Goal: Task Accomplishment & Management: Use online tool/utility

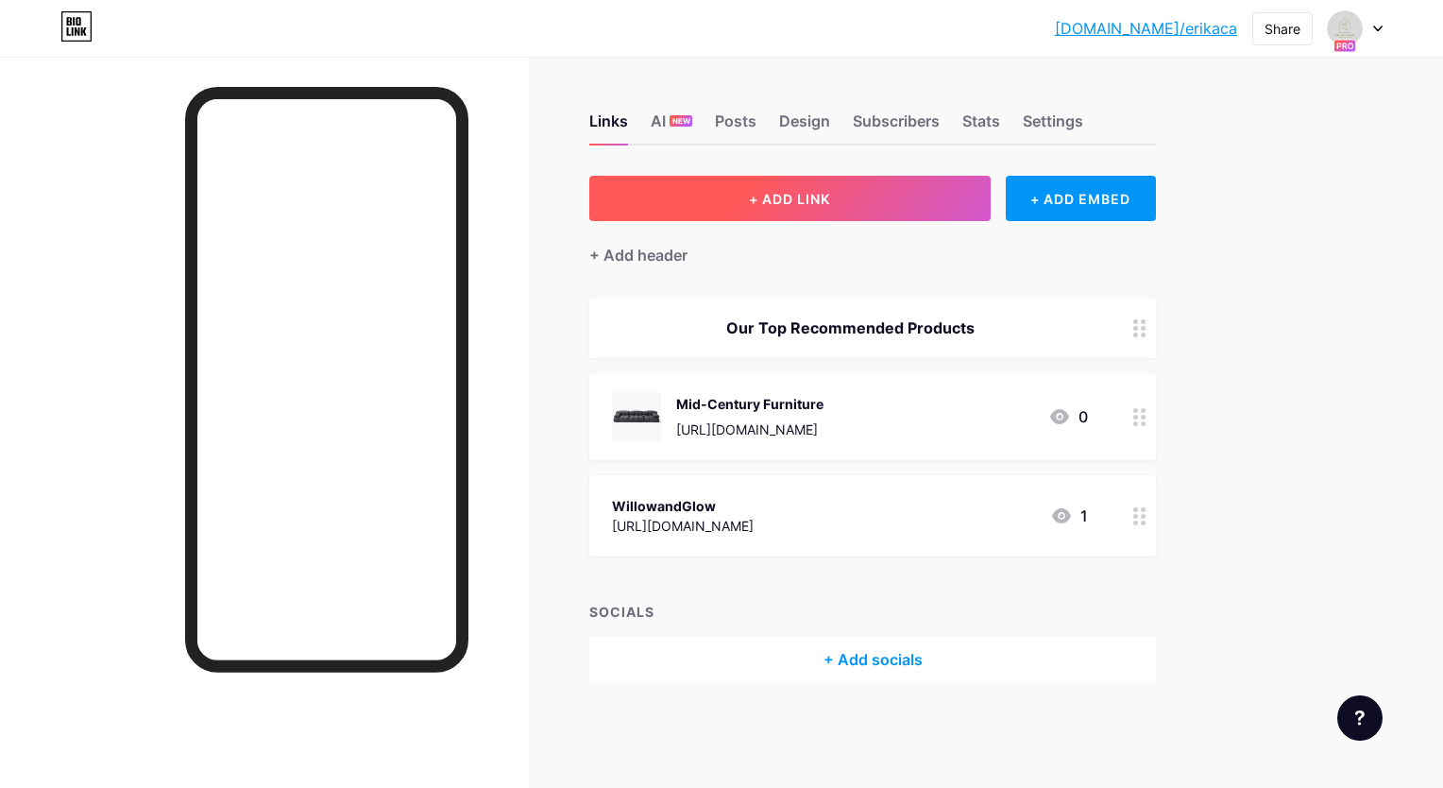
click at [720, 196] on button "+ ADD LINK" at bounding box center [789, 198] width 401 height 45
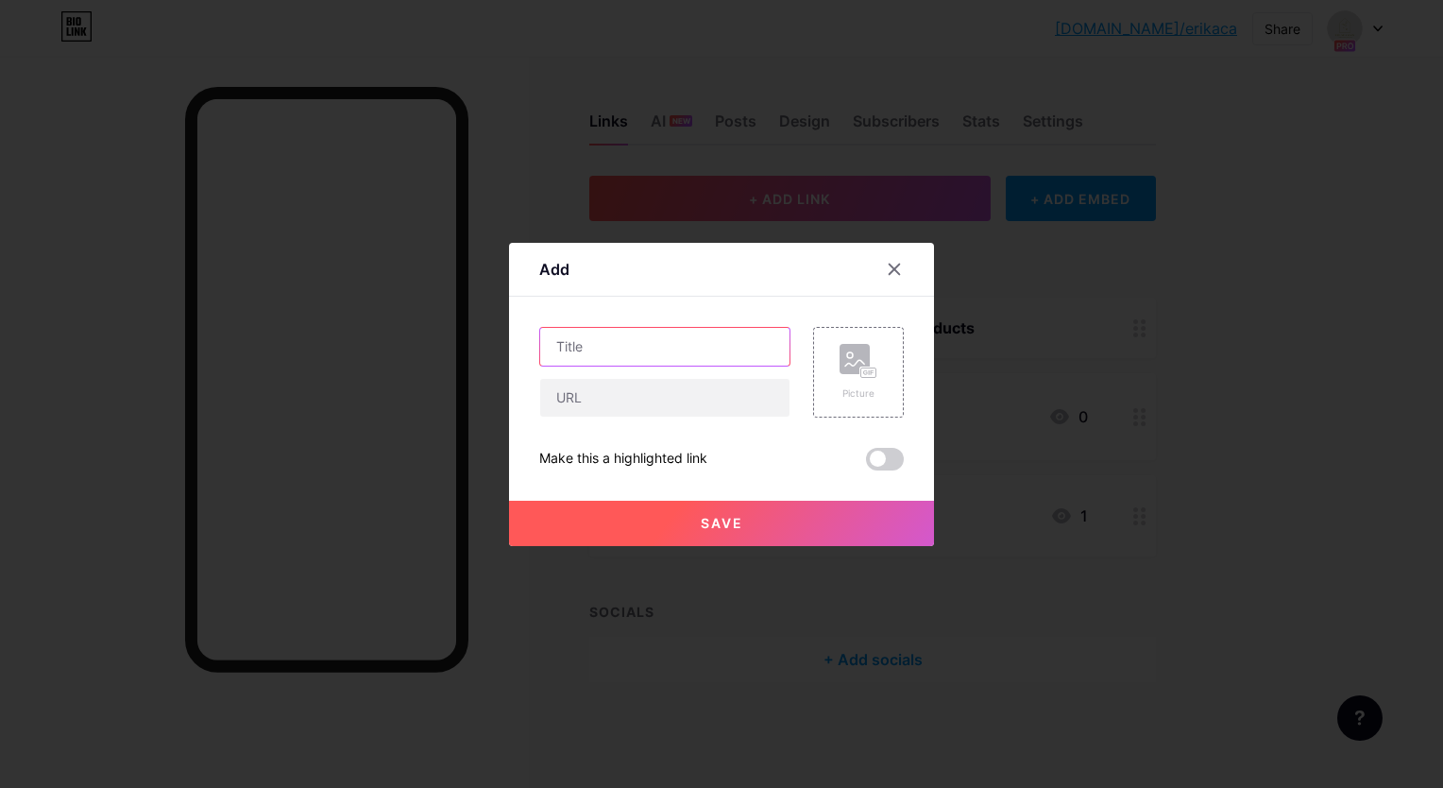
click at [687, 350] on input "text" at bounding box center [664, 347] width 249 height 38
click at [892, 270] on icon at bounding box center [894, 269] width 15 height 15
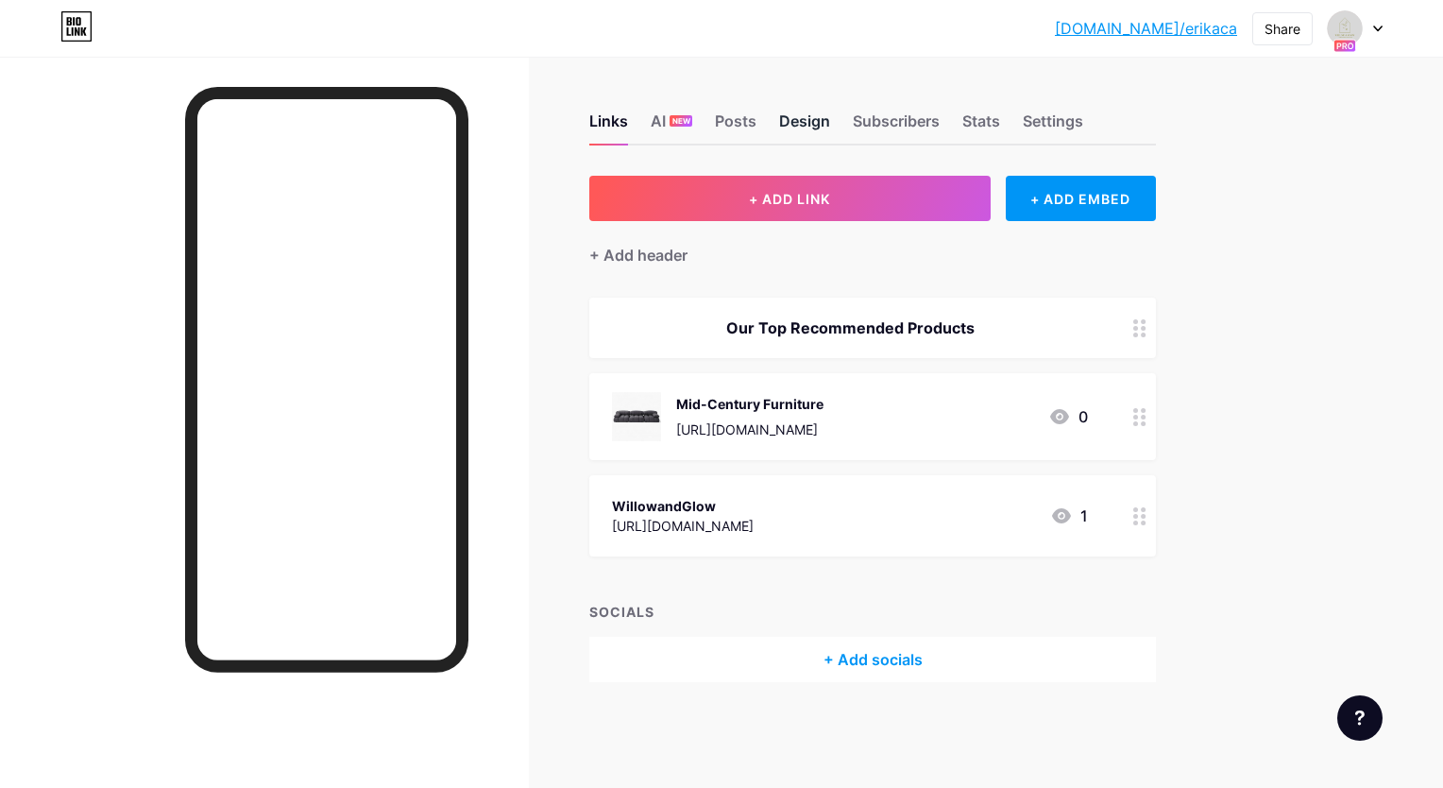
click at [801, 117] on div "Design" at bounding box center [804, 127] width 51 height 34
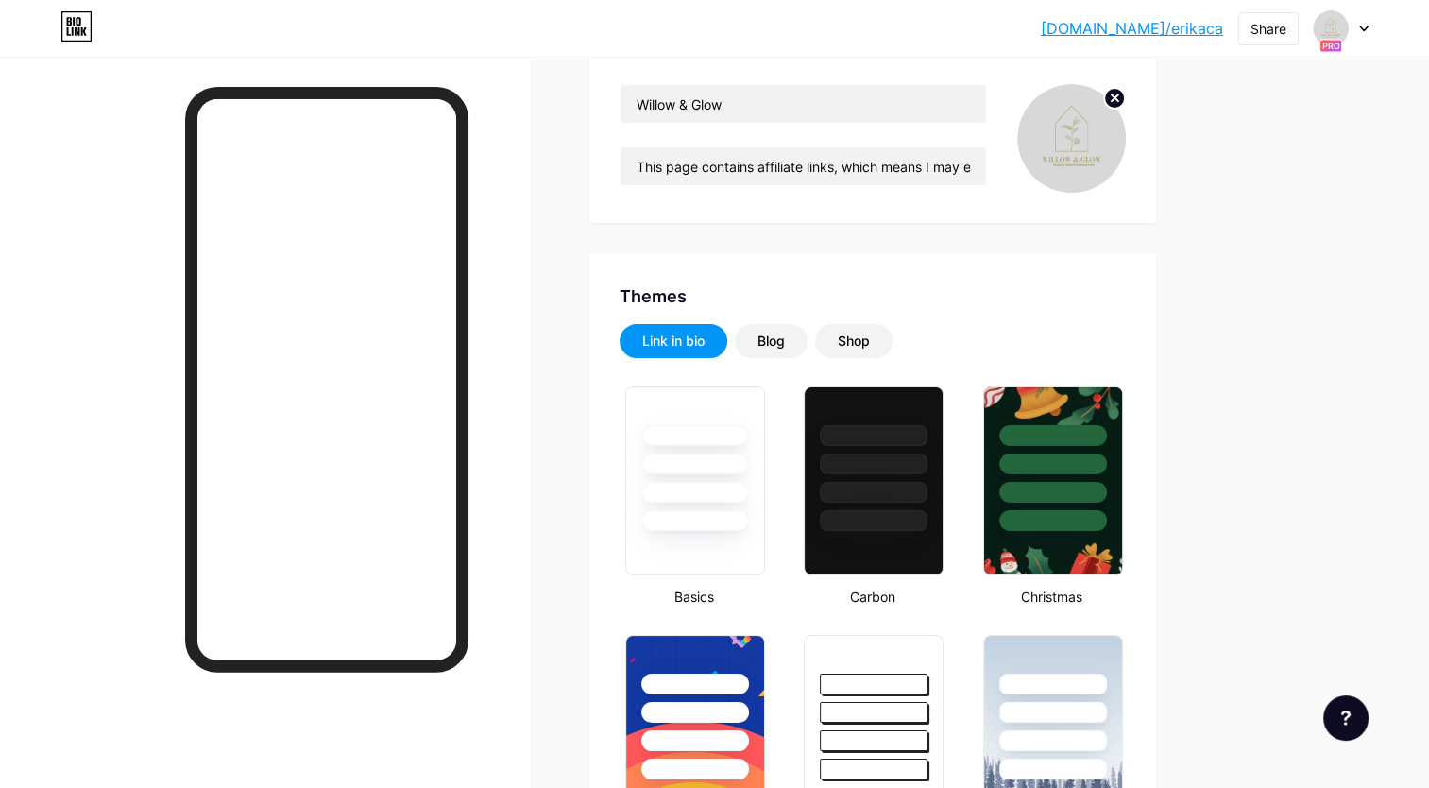
scroll to position [189, 0]
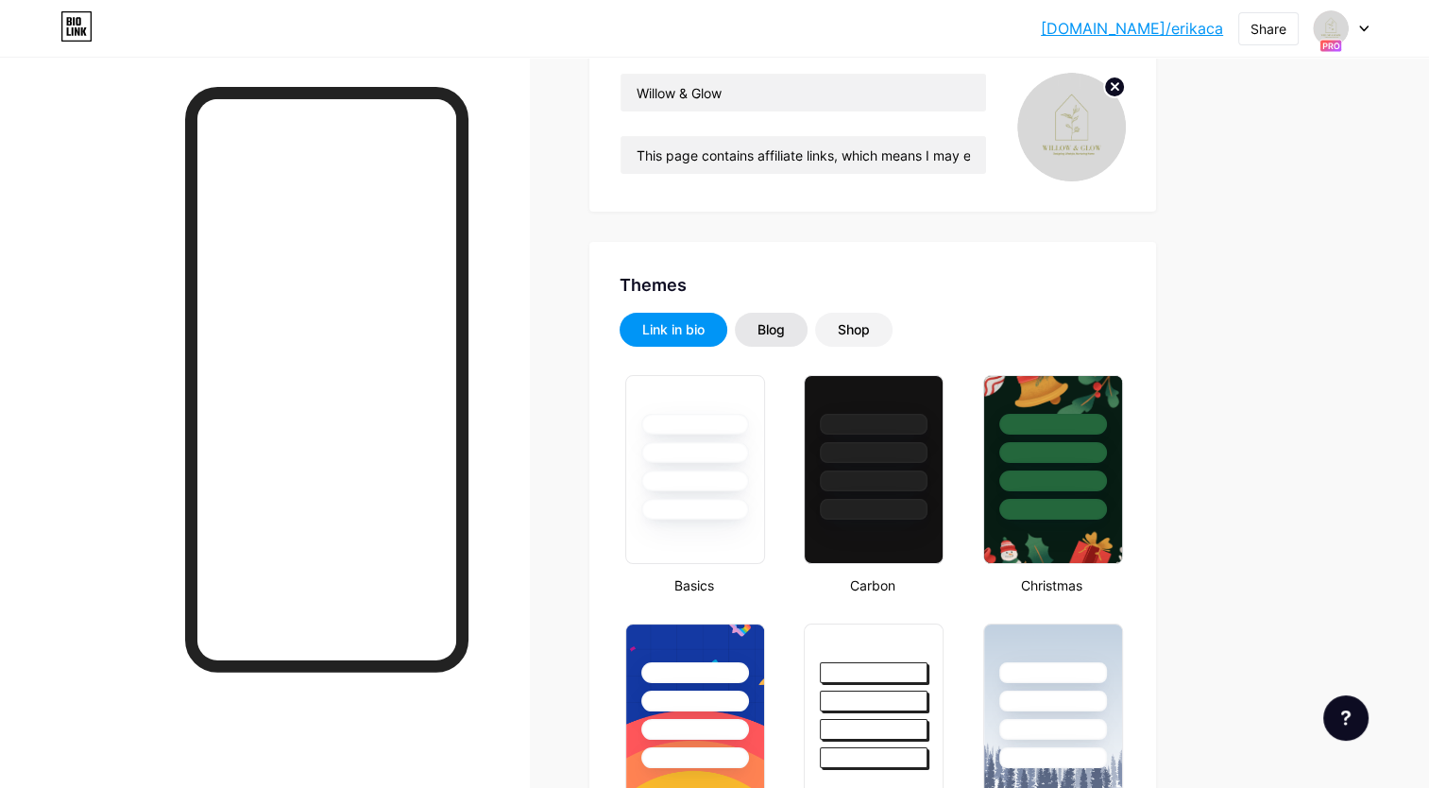
click at [774, 326] on div "Blog" at bounding box center [771, 329] width 27 height 19
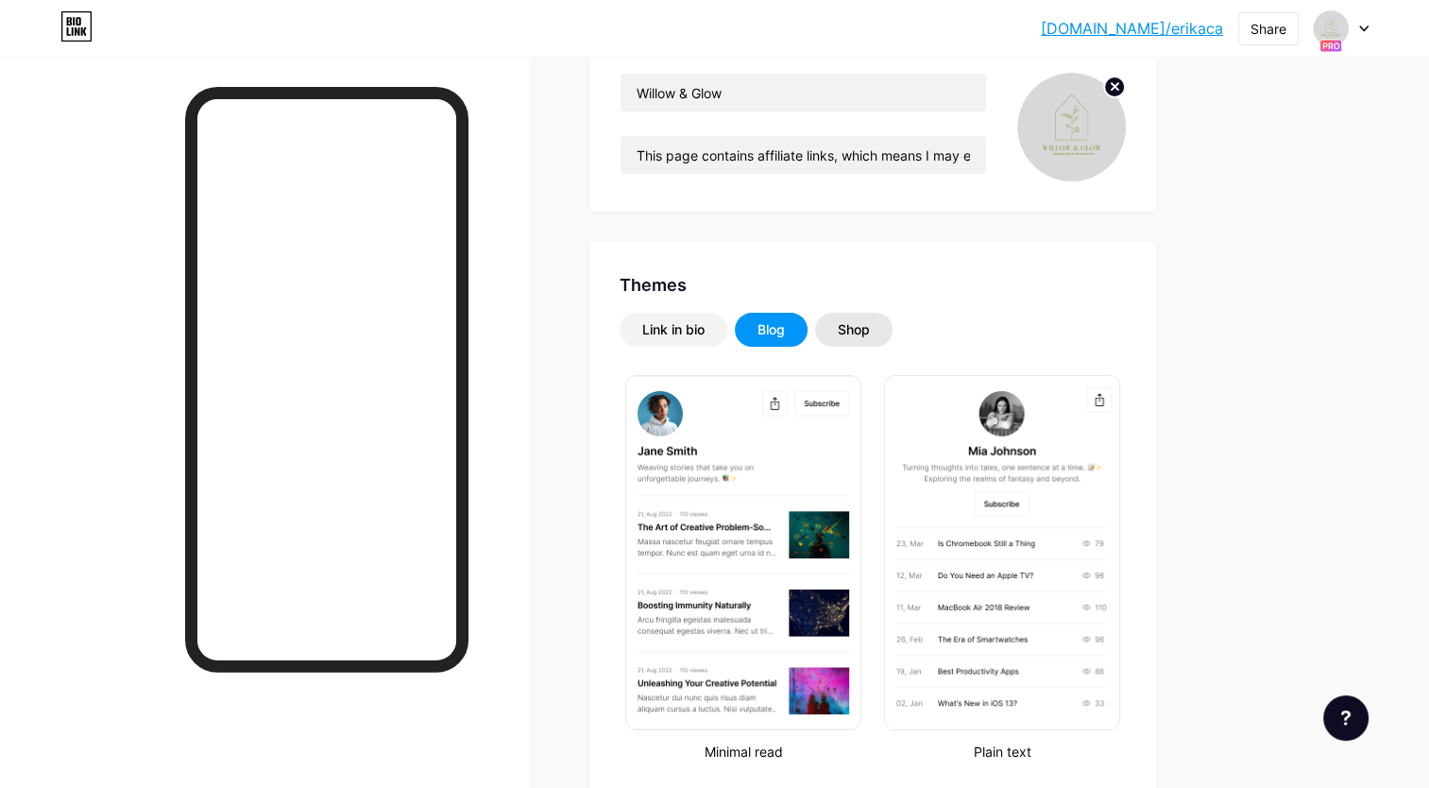
click at [864, 334] on div "Shop" at bounding box center [854, 329] width 32 height 19
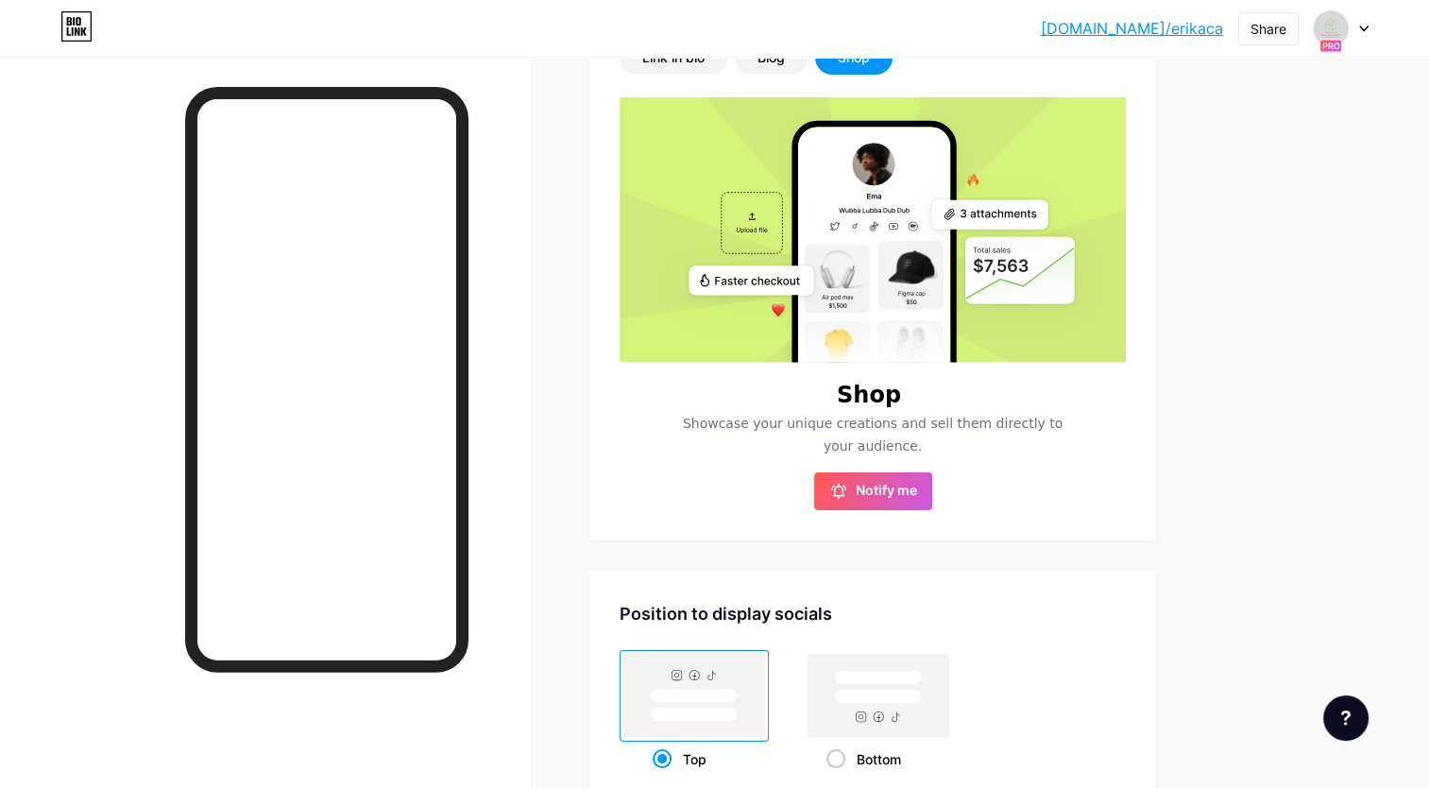
scroll to position [401, 0]
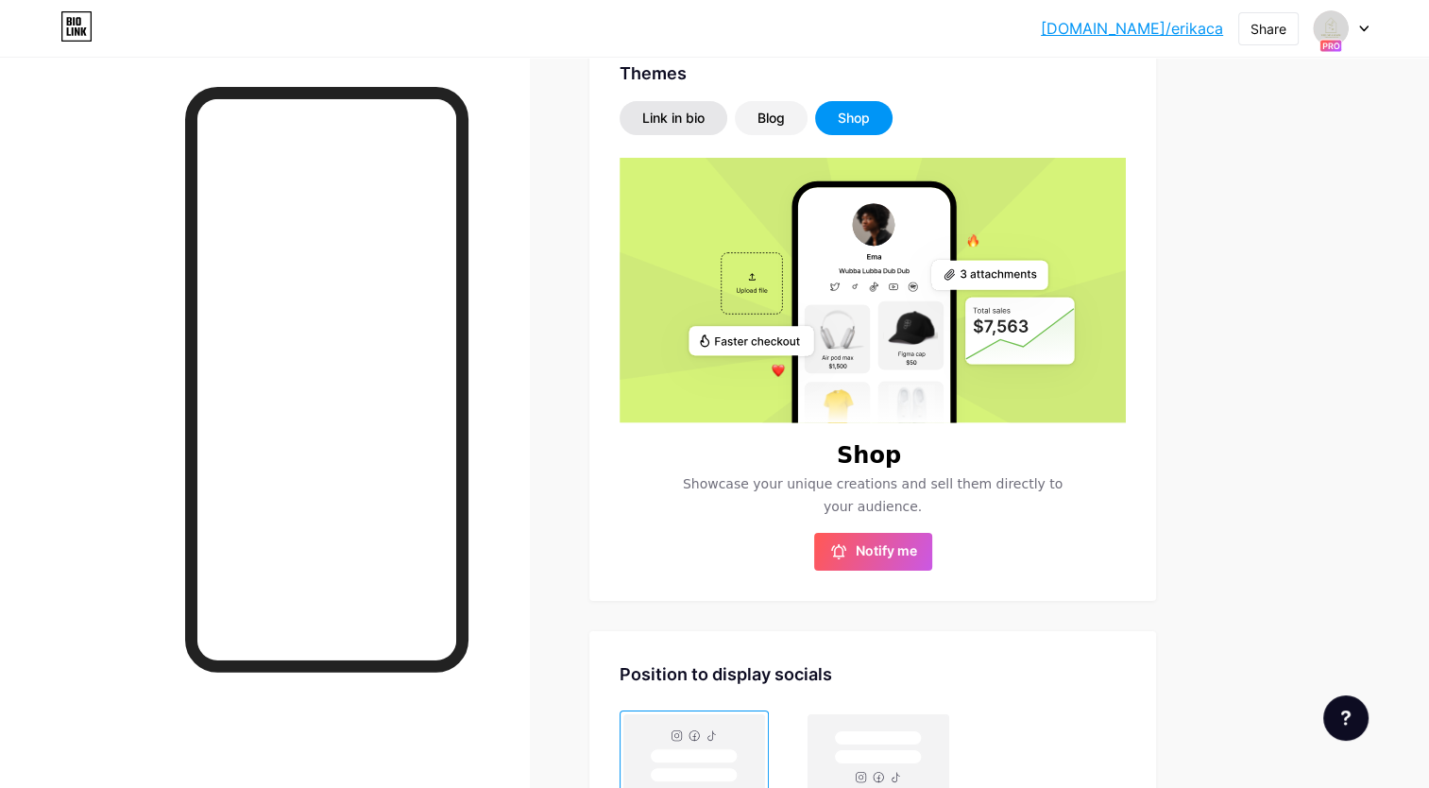
click at [654, 111] on div "Link in bio" at bounding box center [673, 118] width 62 height 19
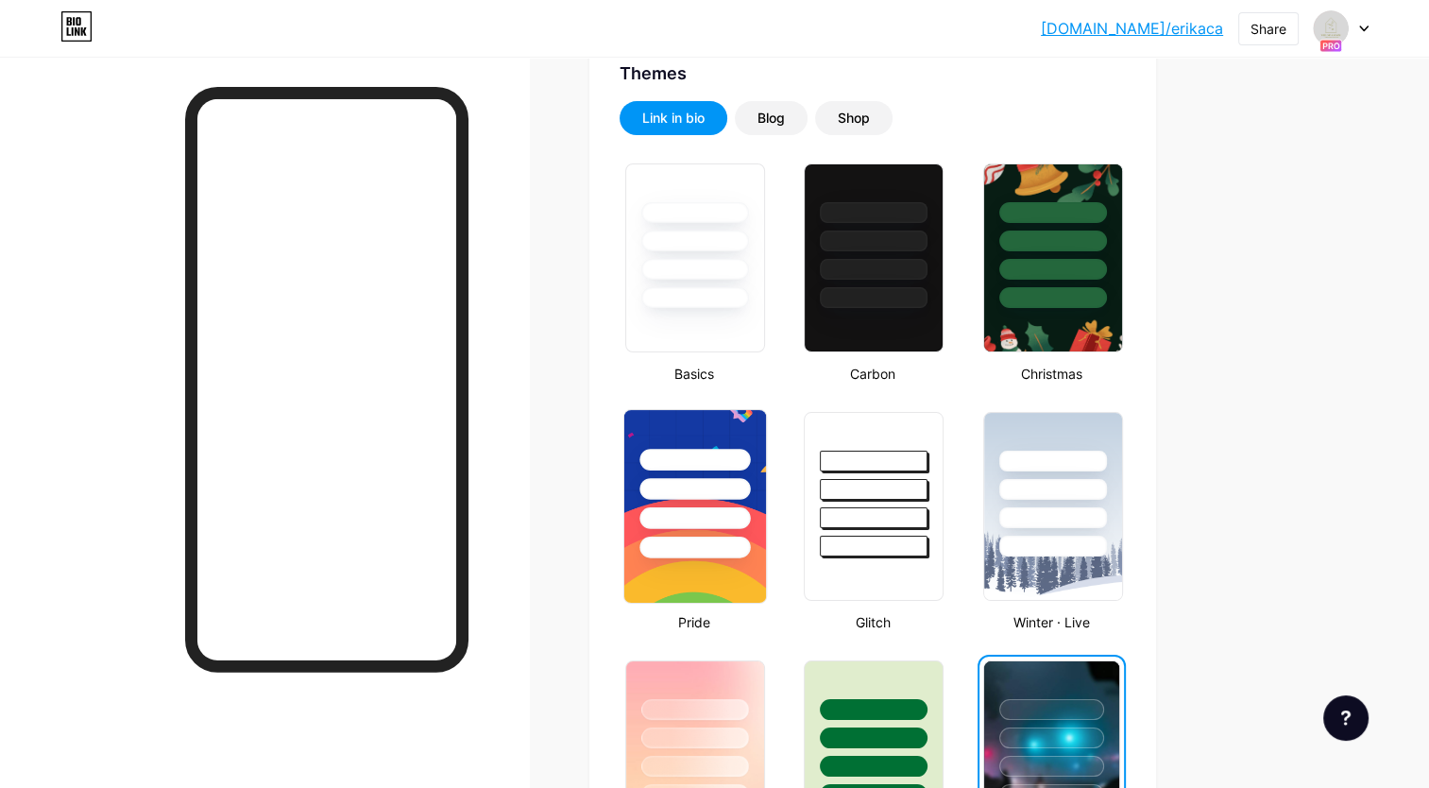
click at [716, 425] on div at bounding box center [695, 484] width 142 height 148
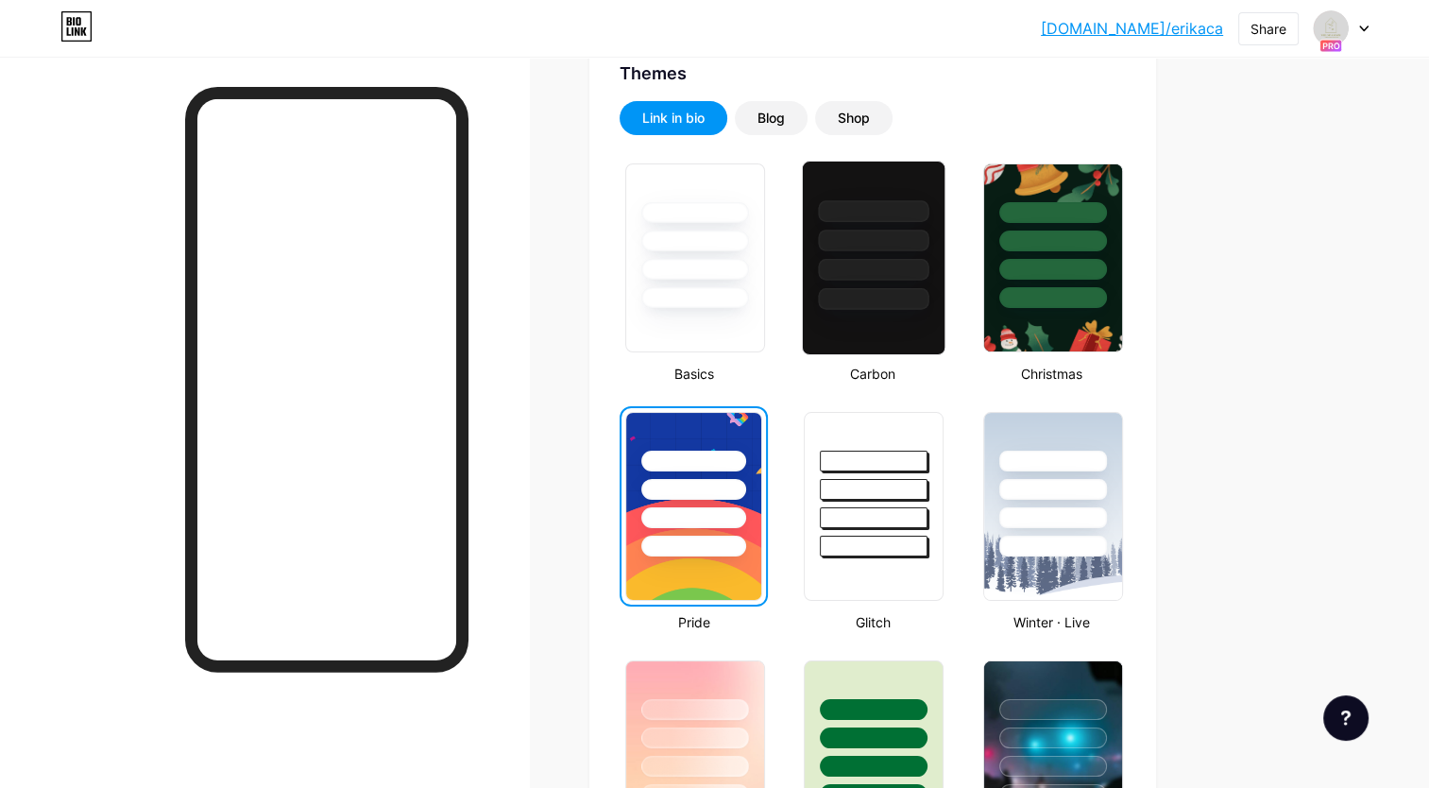
click at [880, 326] on div at bounding box center [874, 258] width 144 height 195
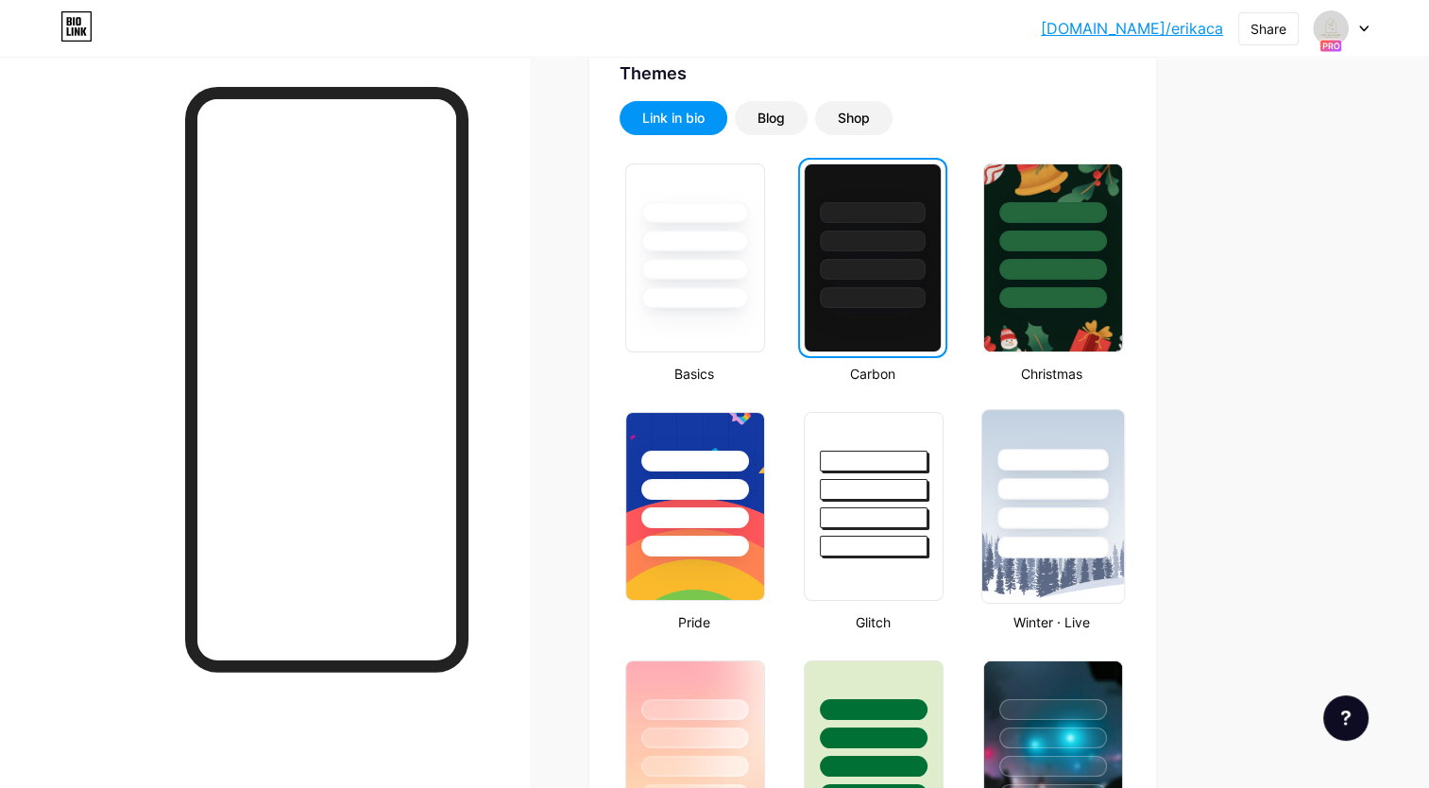
click at [1047, 414] on div at bounding box center [1053, 484] width 142 height 148
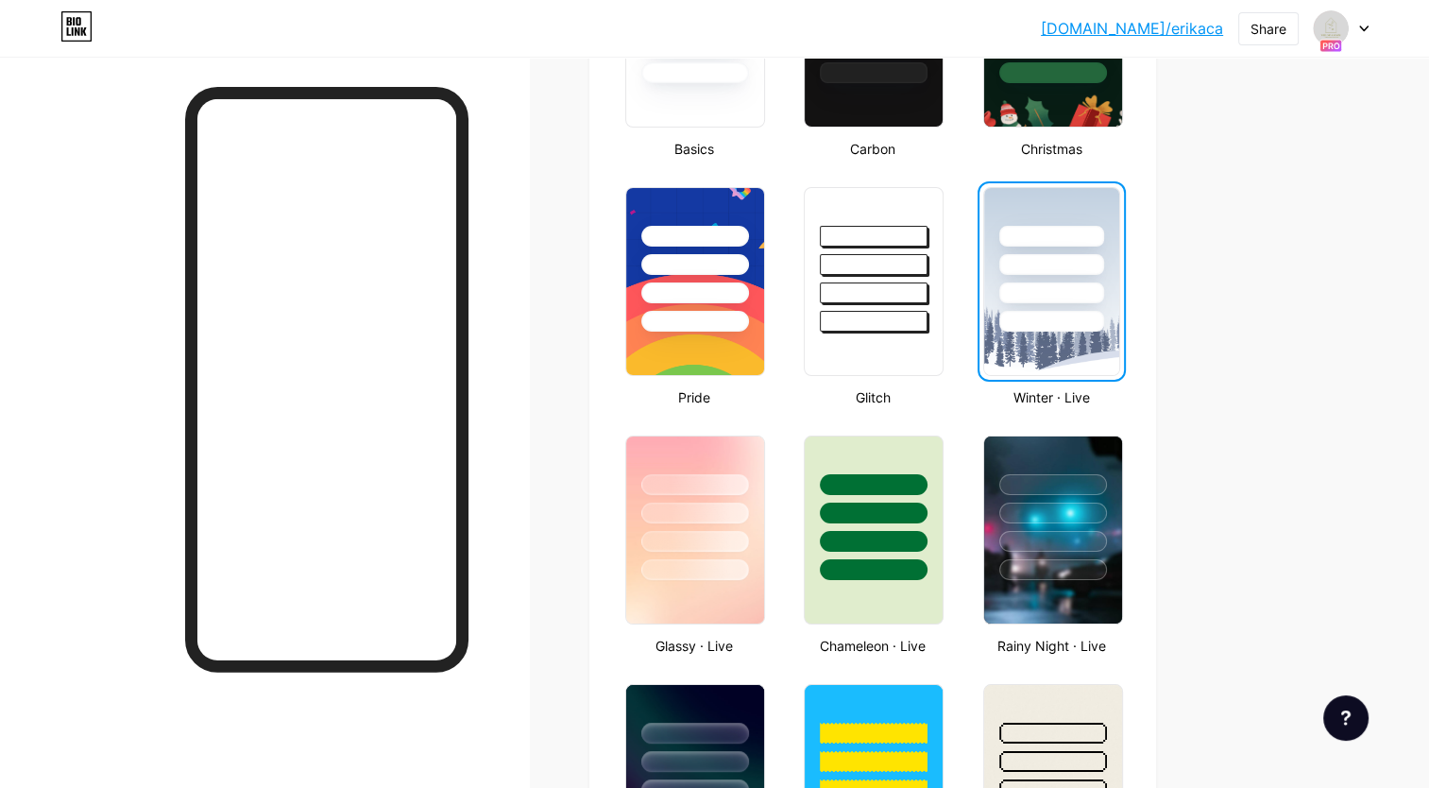
scroll to position [684, 0]
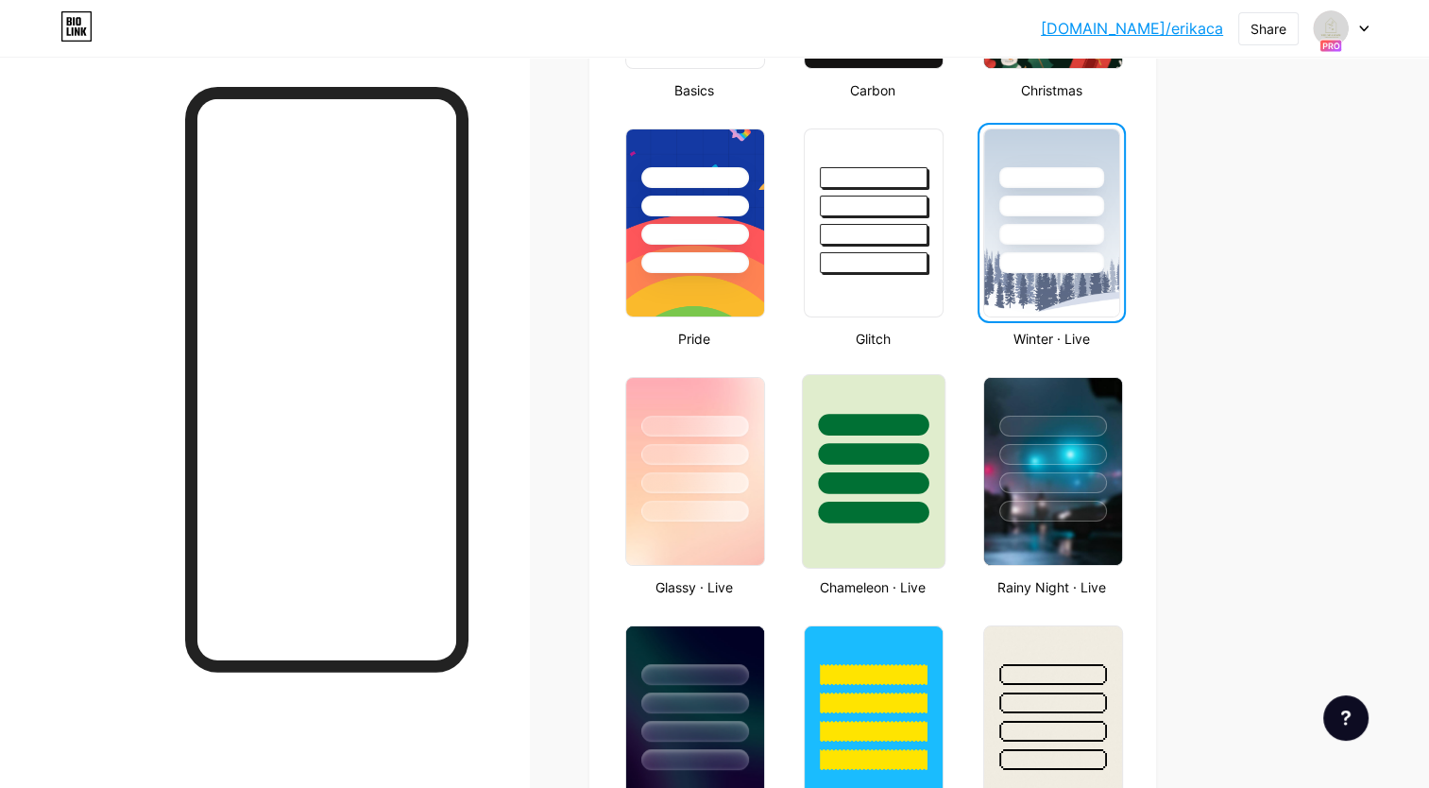
click at [877, 399] on div at bounding box center [874, 449] width 142 height 148
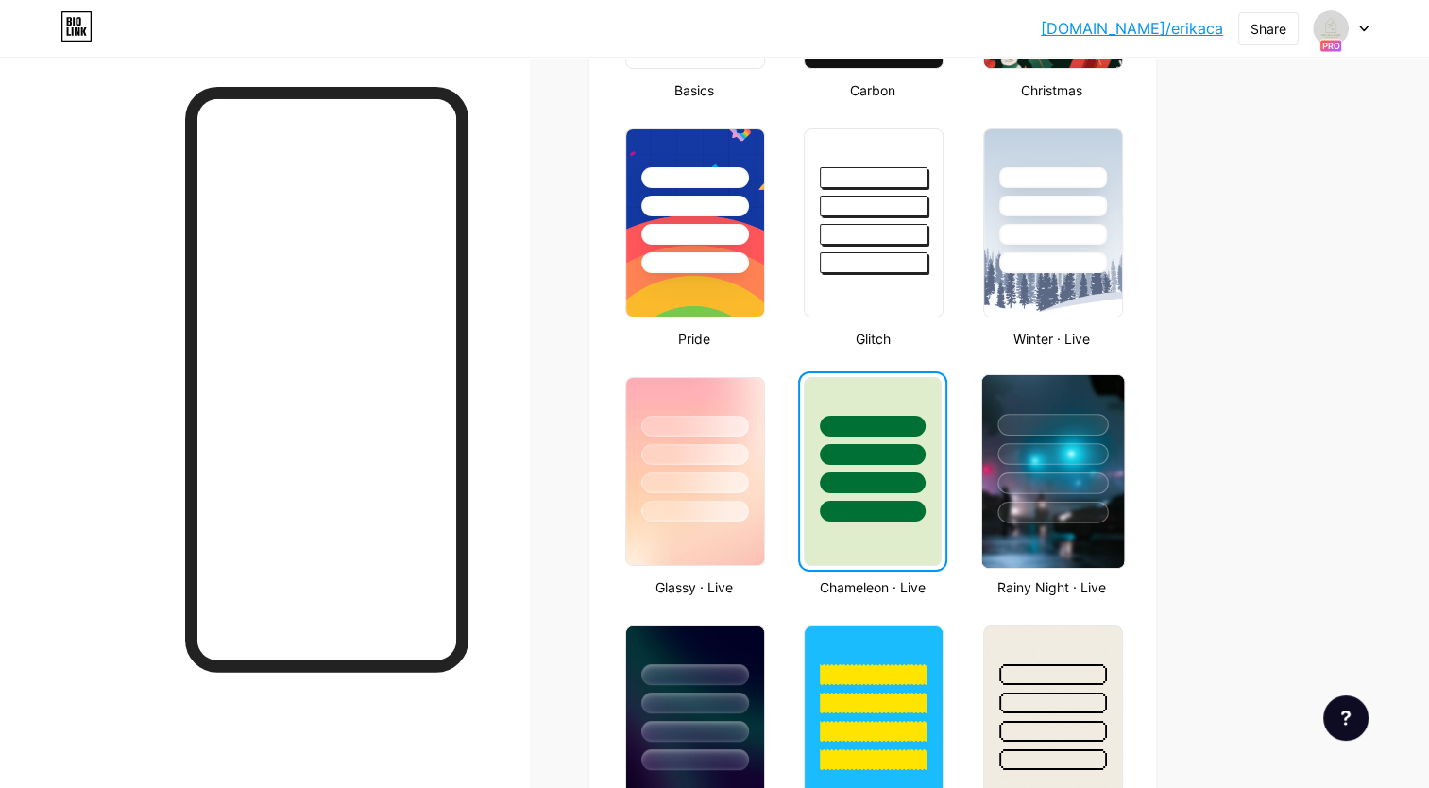
scroll to position [778, 0]
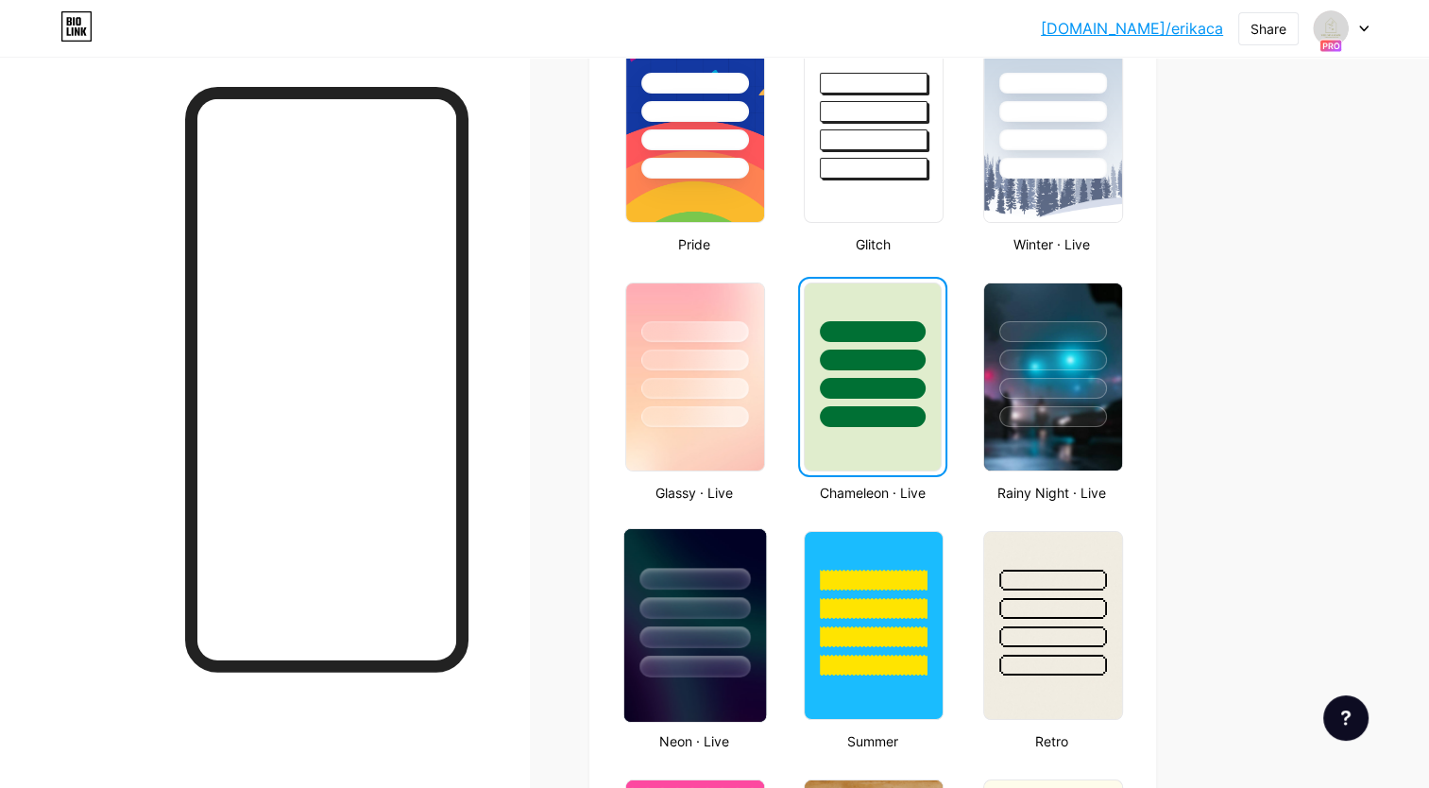
click at [697, 693] on img at bounding box center [695, 625] width 142 height 193
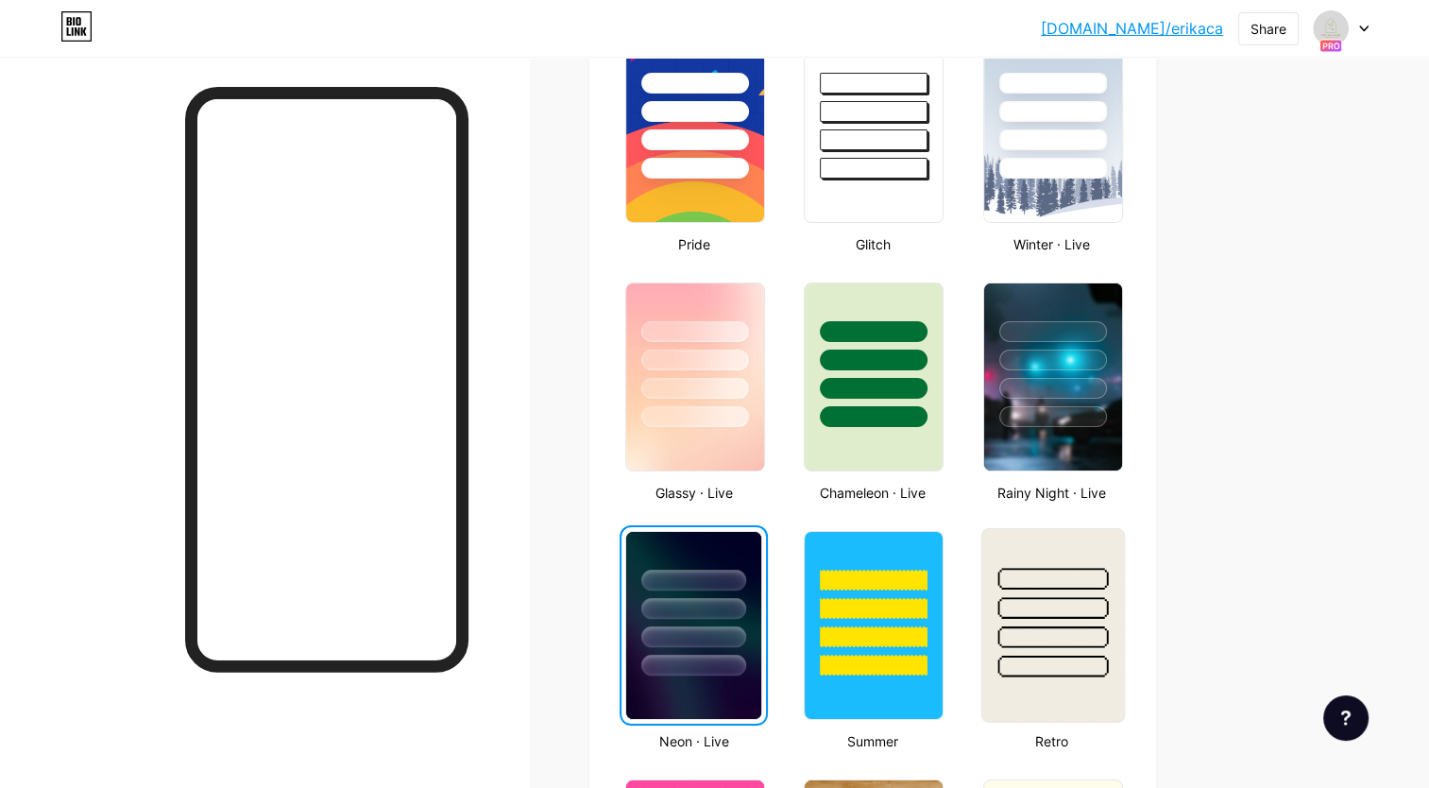
click at [1100, 694] on img at bounding box center [1053, 625] width 142 height 193
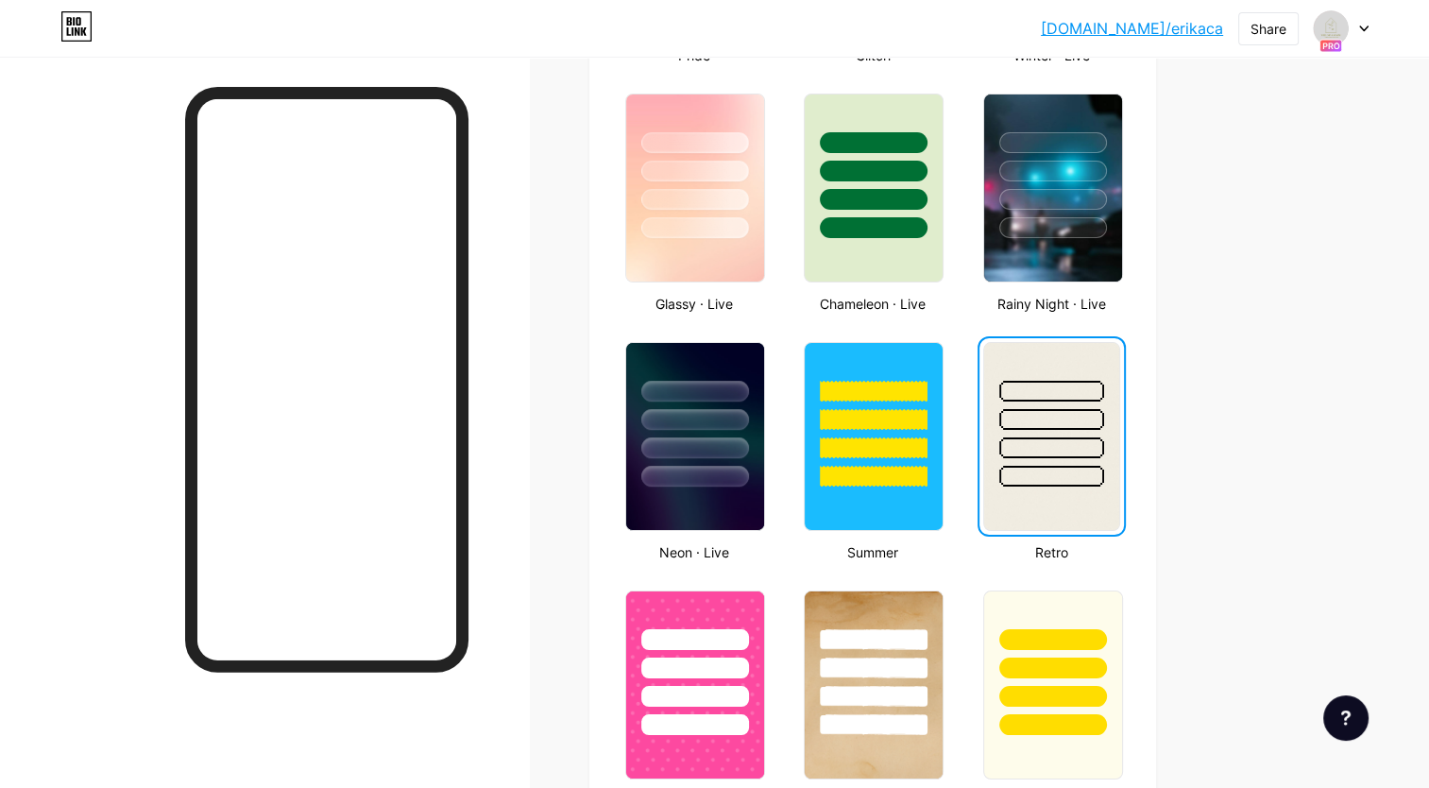
scroll to position [1062, 0]
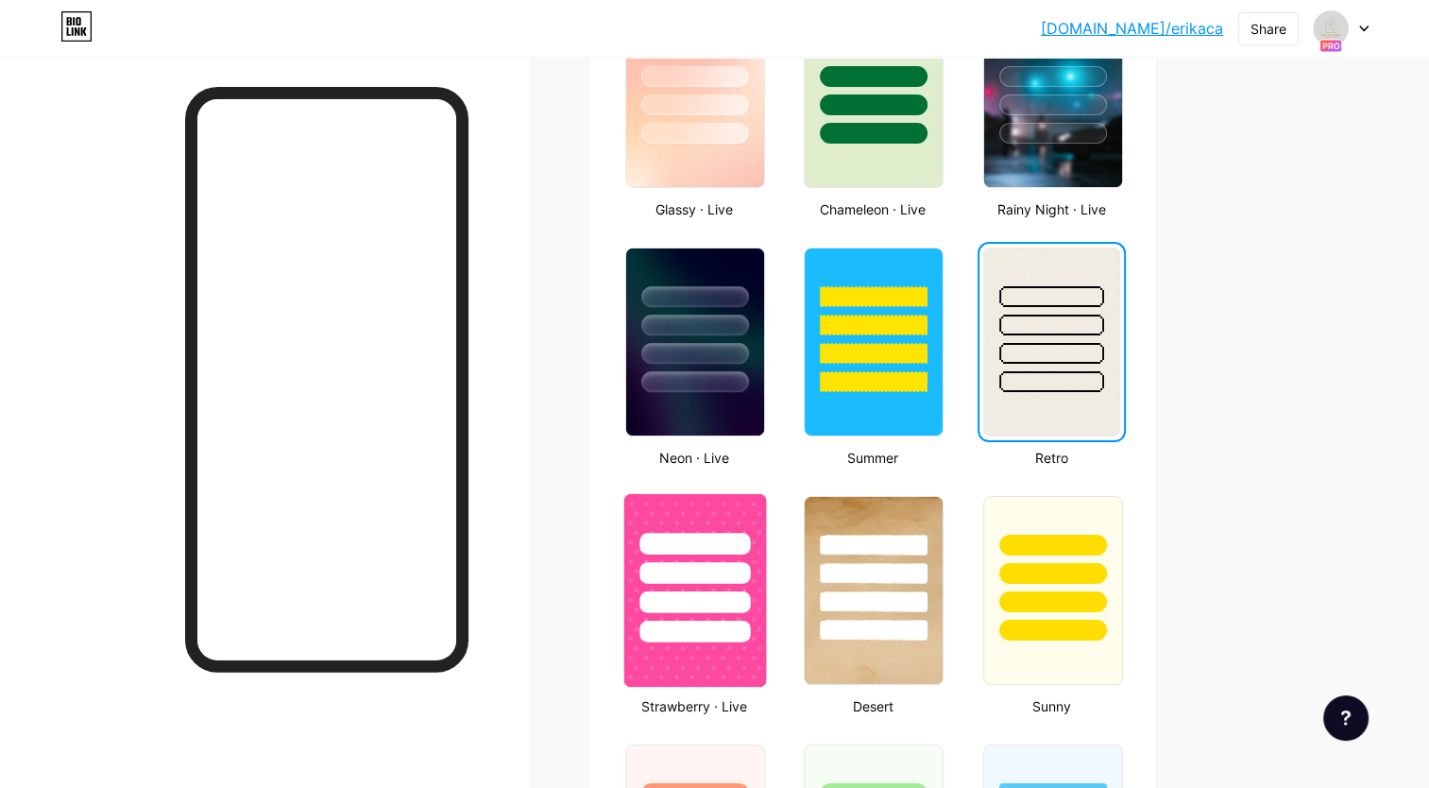
click at [709, 506] on div at bounding box center [695, 568] width 142 height 148
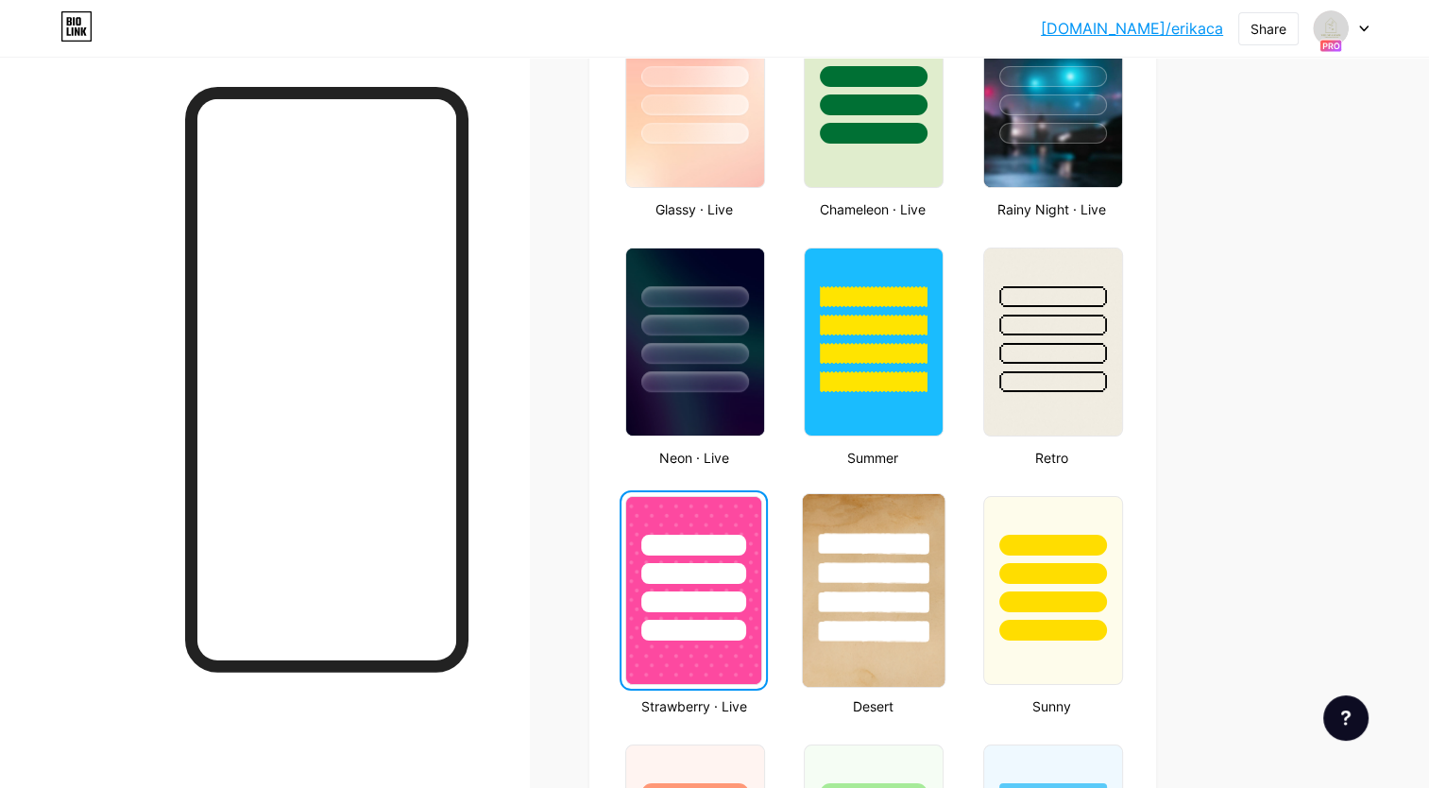
click at [850, 508] on div at bounding box center [874, 568] width 142 height 148
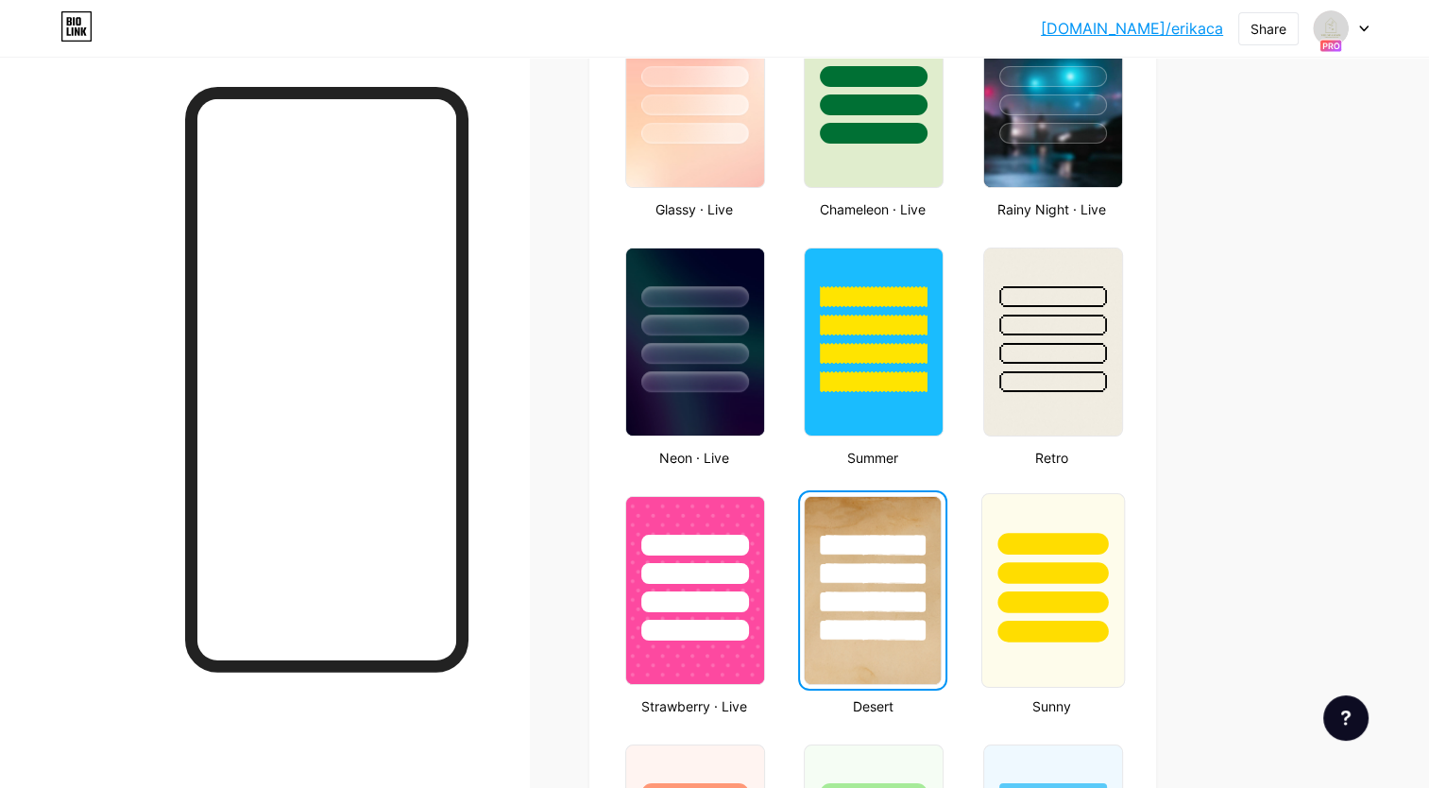
click at [1039, 508] on div at bounding box center [1053, 568] width 142 height 148
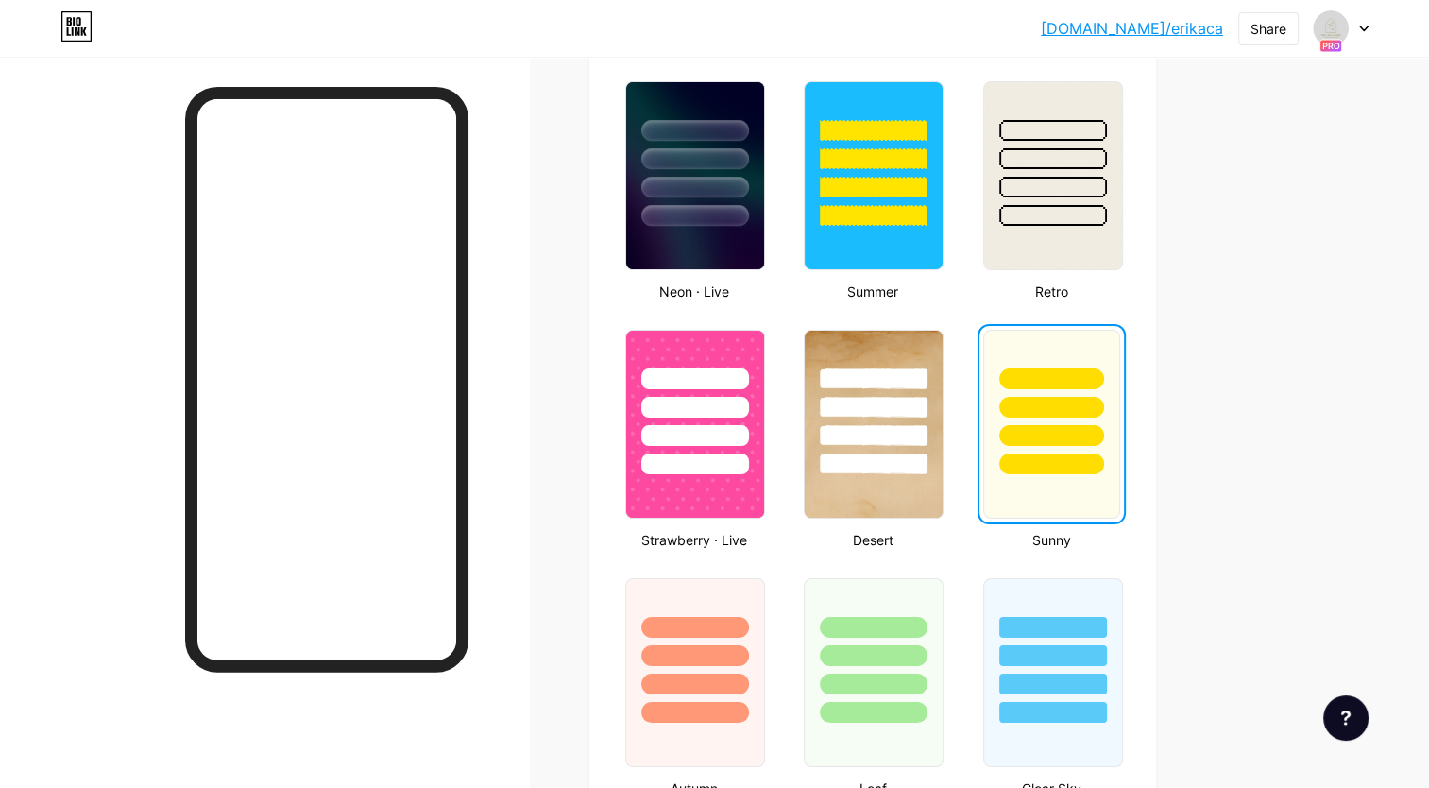
scroll to position [1345, 0]
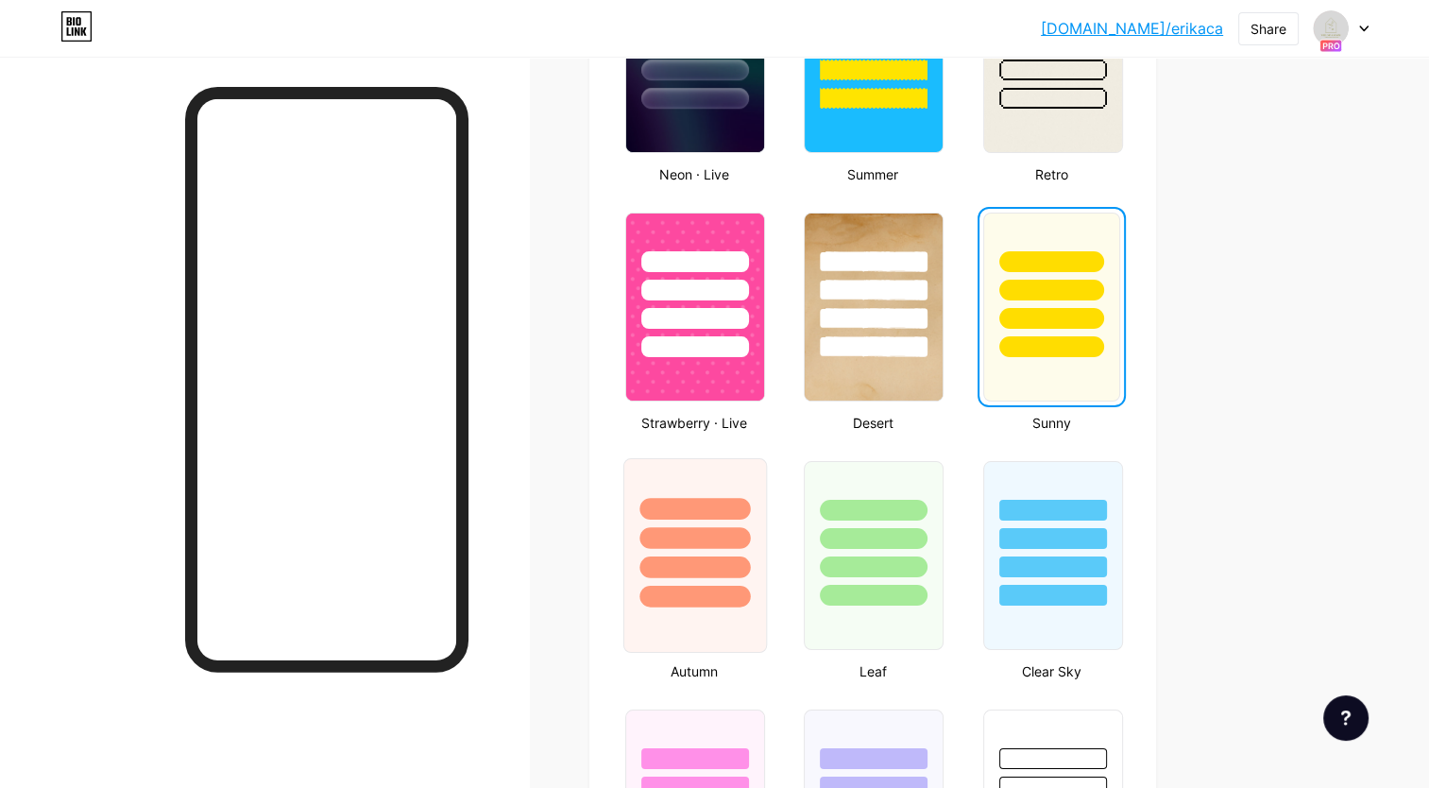
click at [722, 635] on div at bounding box center [695, 555] width 144 height 195
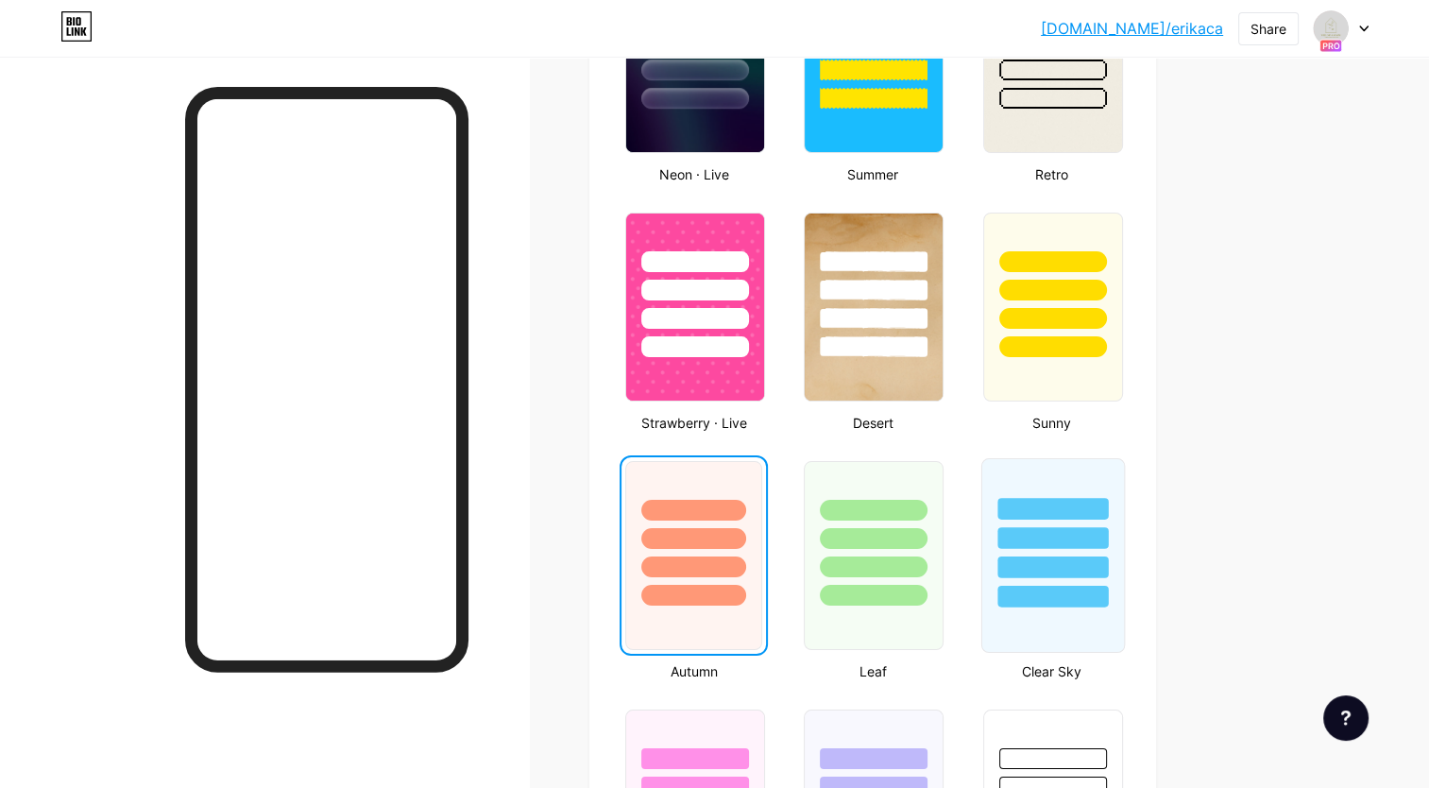
click at [1006, 625] on div at bounding box center [1053, 555] width 144 height 195
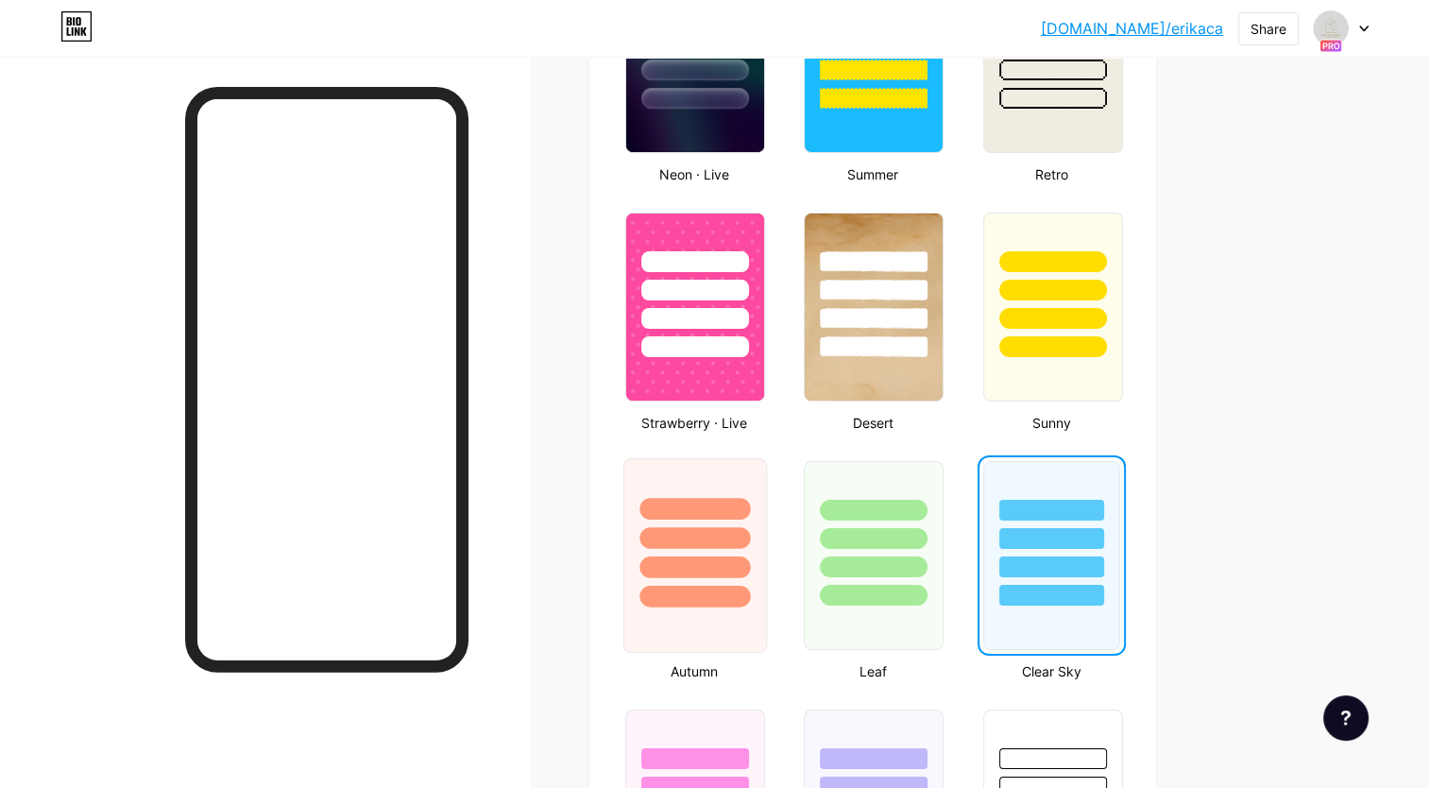
click at [721, 636] on div at bounding box center [695, 555] width 144 height 195
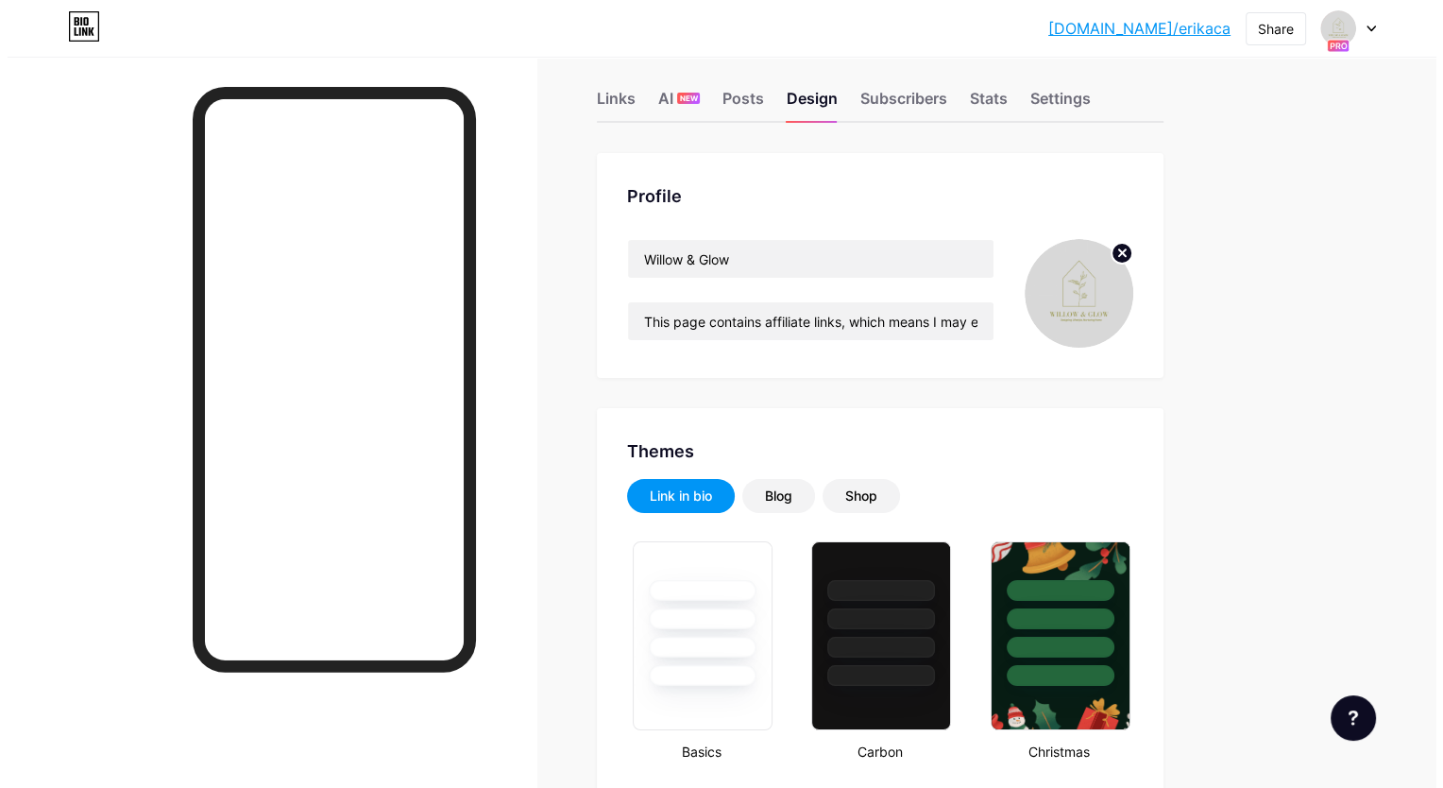
scroll to position [0, 0]
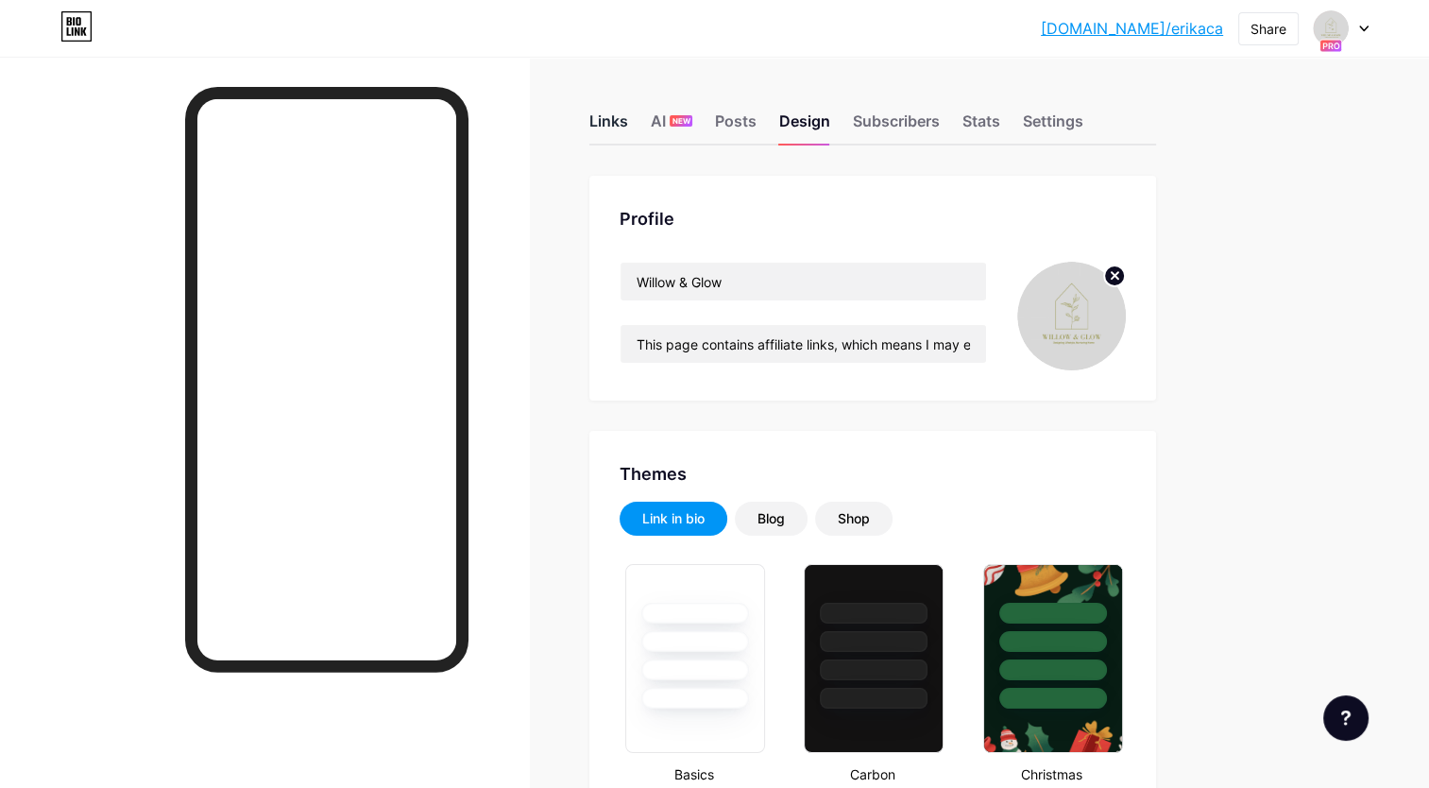
click at [605, 127] on div "Links" at bounding box center [608, 127] width 39 height 34
